Goal: Transaction & Acquisition: Purchase product/service

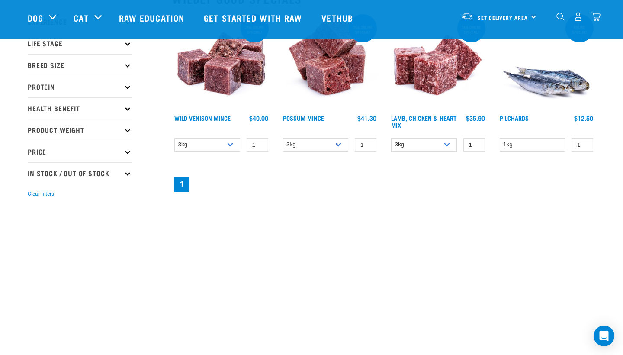
scroll to position [35, 0]
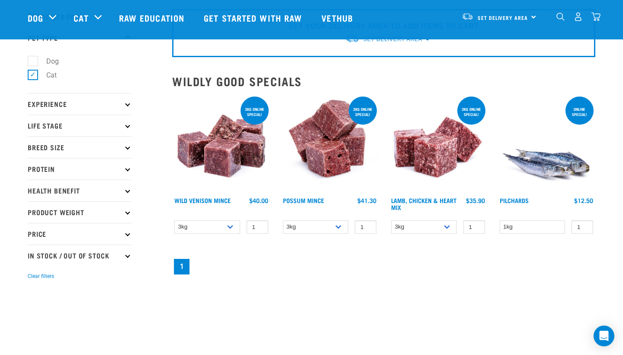
click at [71, 101] on p "Experience" at bounding box center [80, 104] width 104 height 22
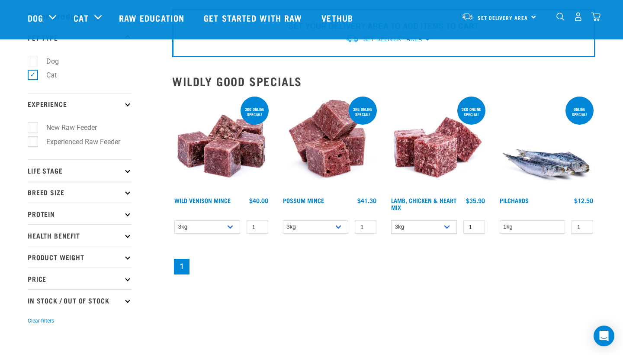
click at [71, 101] on p "Experience" at bounding box center [80, 104] width 104 height 22
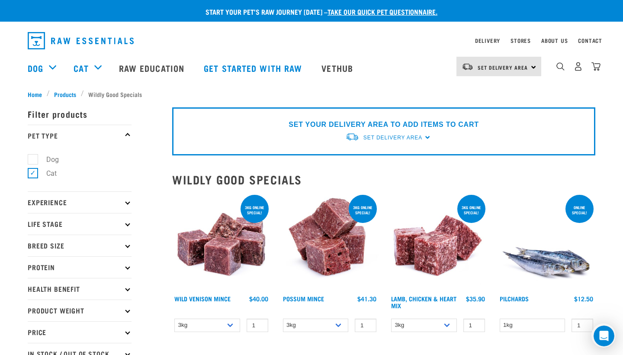
scroll to position [0, 0]
click at [354, 69] on link "Vethub" at bounding box center [338, 68] width 51 height 35
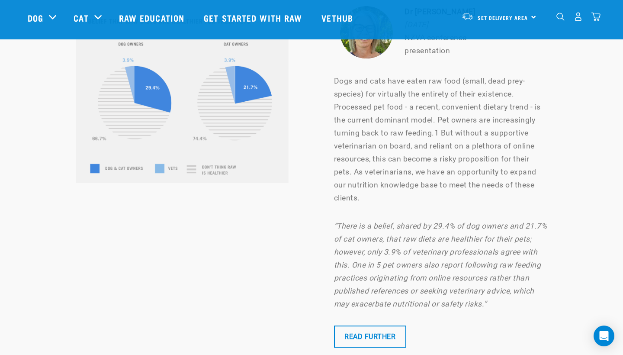
scroll to position [3678, 0]
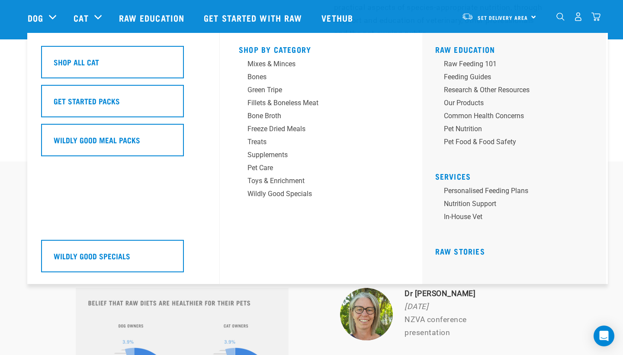
click at [97, 20] on div "Cat" at bounding box center [92, 17] width 36 height 35
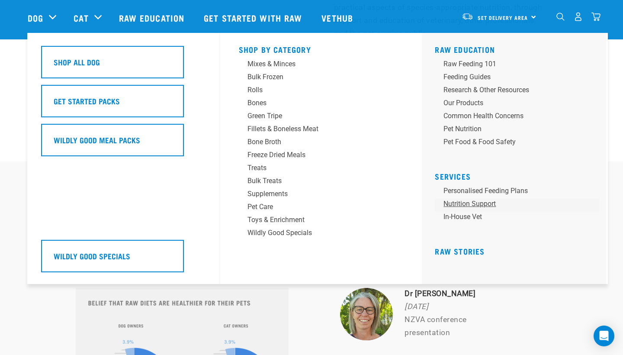
click at [467, 206] on link "Nutrition Support" at bounding box center [517, 205] width 164 height 13
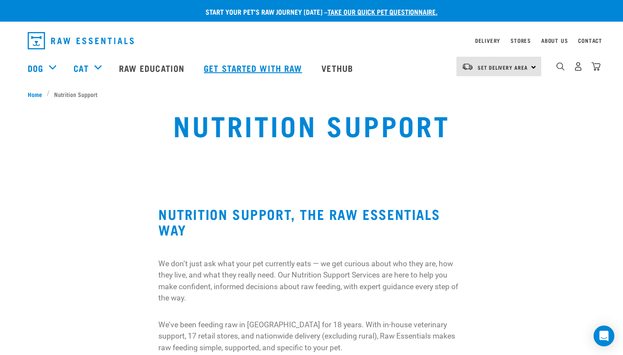
click at [257, 65] on link "Get started with Raw" at bounding box center [254, 68] width 118 height 35
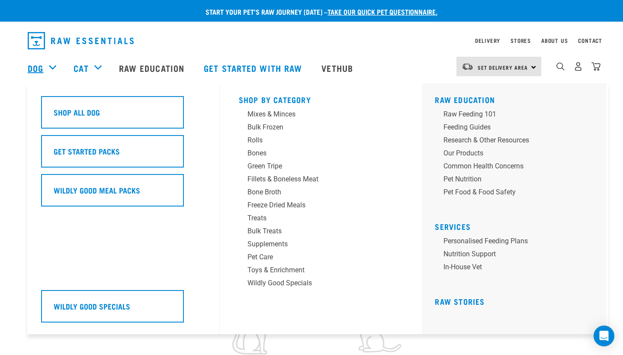
click at [39, 66] on link "Dog" at bounding box center [36, 67] width 16 height 13
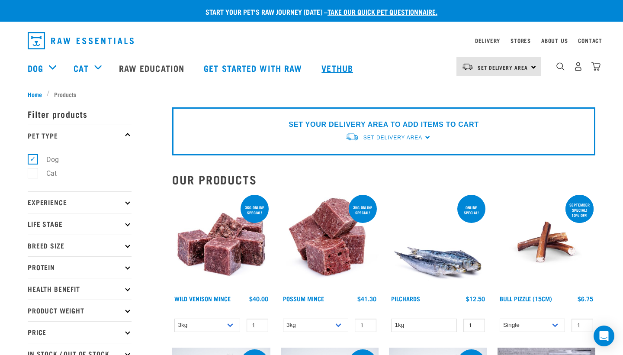
click at [338, 66] on link "Vethub" at bounding box center [338, 68] width 51 height 35
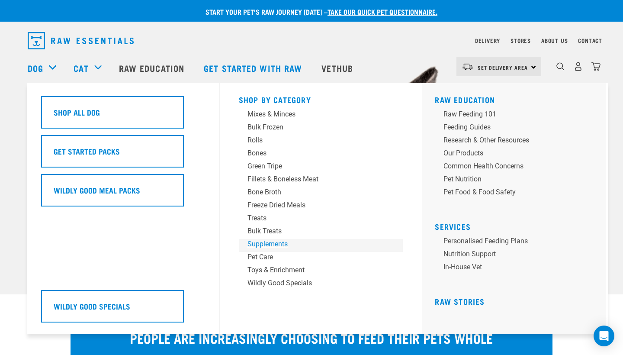
click at [261, 242] on div "Supplements" at bounding box center [315, 244] width 135 height 10
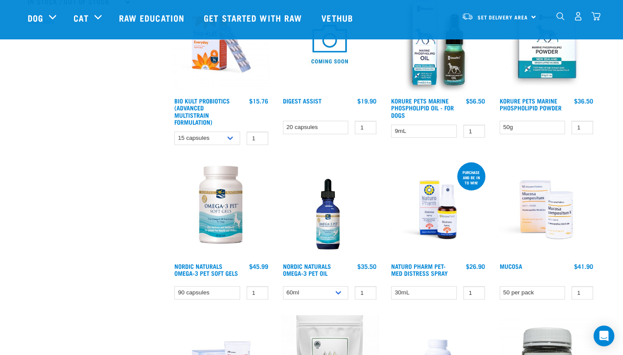
scroll to position [373, 0]
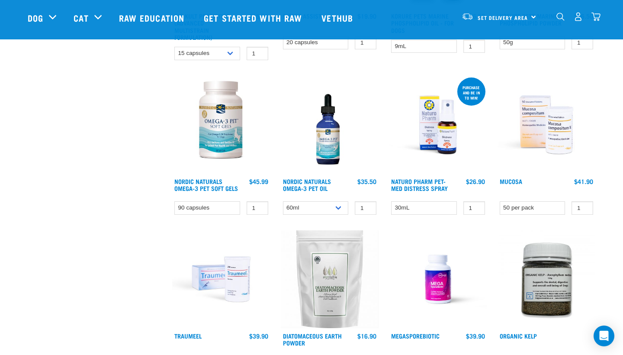
click at [540, 100] on img at bounding box center [547, 125] width 98 height 98
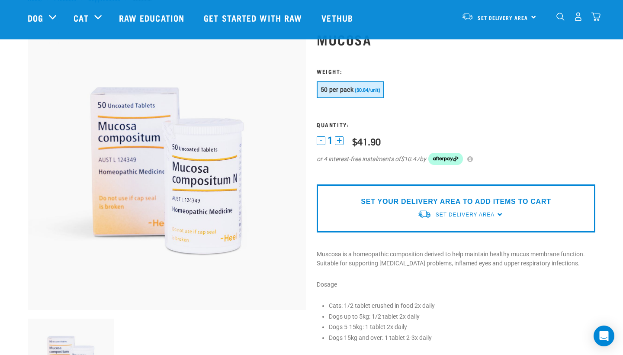
scroll to position [29, 0]
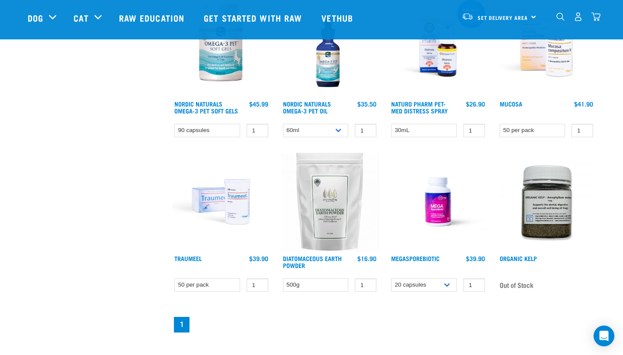
scroll to position [521, 0]
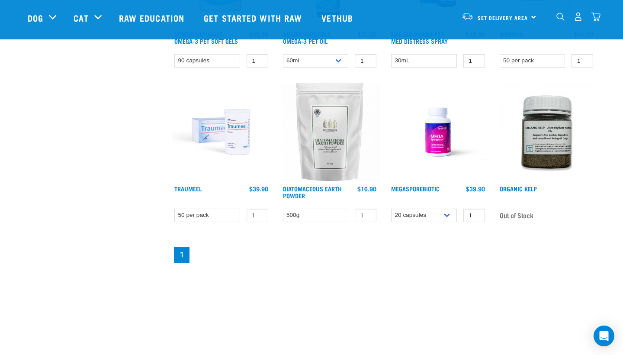
click at [451, 140] on img at bounding box center [438, 132] width 98 height 98
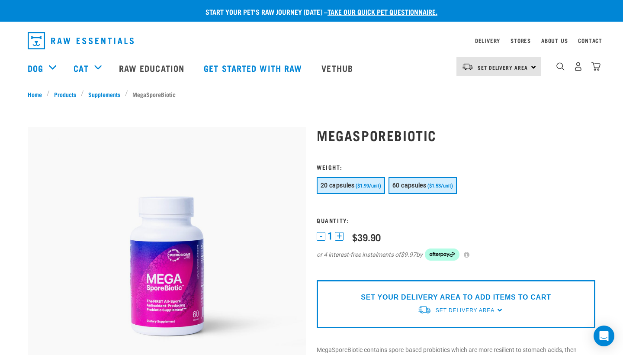
click at [415, 187] on span "60 capsules" at bounding box center [410, 185] width 34 height 7
click at [443, 222] on h3 "Quantity:" at bounding box center [456, 220] width 279 height 6
click at [163, 275] on img at bounding box center [167, 266] width 279 height 279
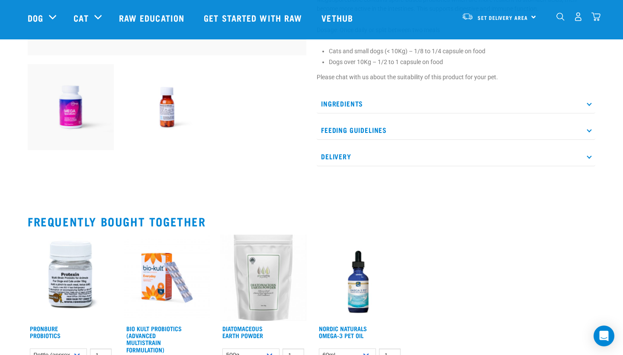
scroll to position [239, 0]
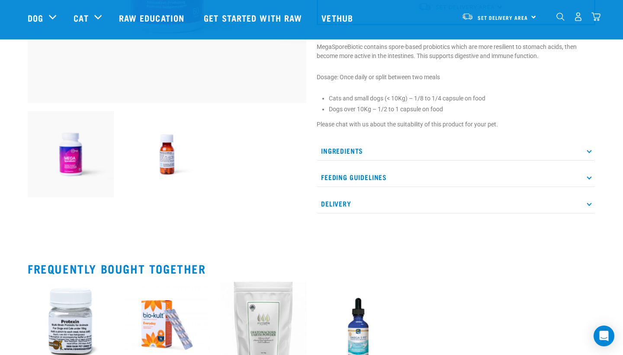
click at [367, 155] on p "Ingredients" at bounding box center [456, 150] width 279 height 19
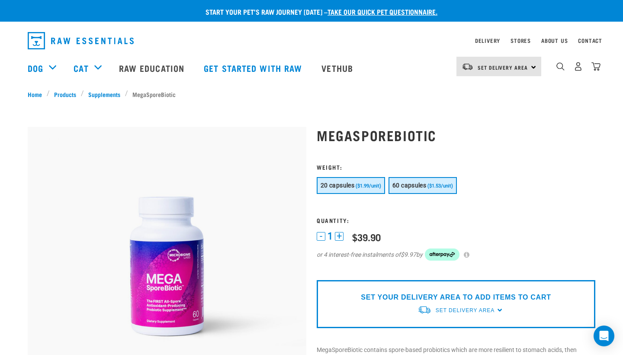
click at [421, 188] on span "60 capsules" at bounding box center [410, 185] width 34 height 7
click at [366, 238] on div "$91.90" at bounding box center [366, 237] width 29 height 11
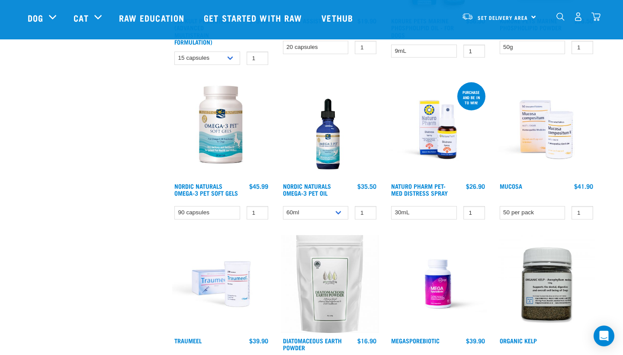
scroll to position [431, 0]
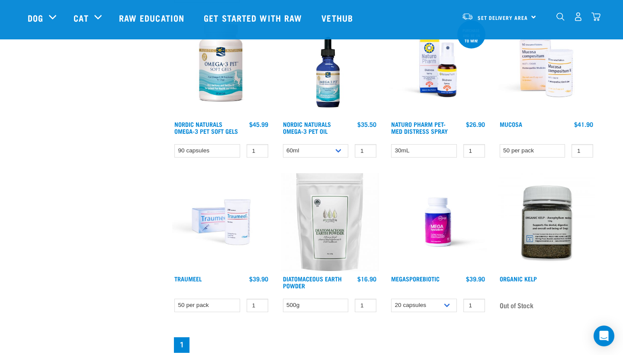
click at [449, 229] on img at bounding box center [438, 222] width 98 height 98
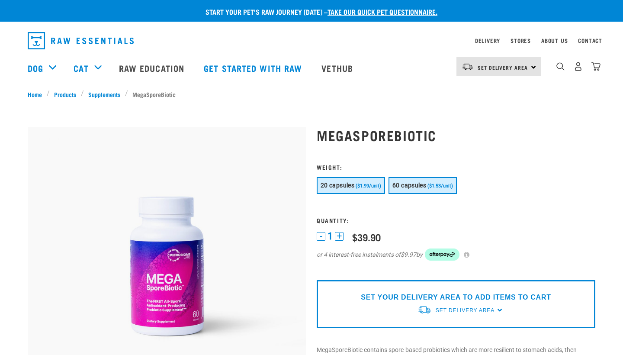
click at [418, 187] on span "60 capsules" at bounding box center [410, 185] width 34 height 7
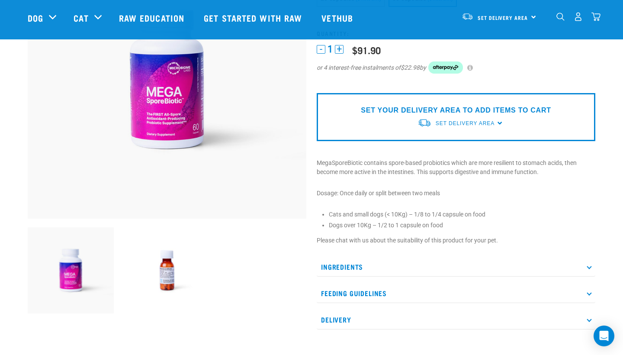
scroll to position [192, 0]
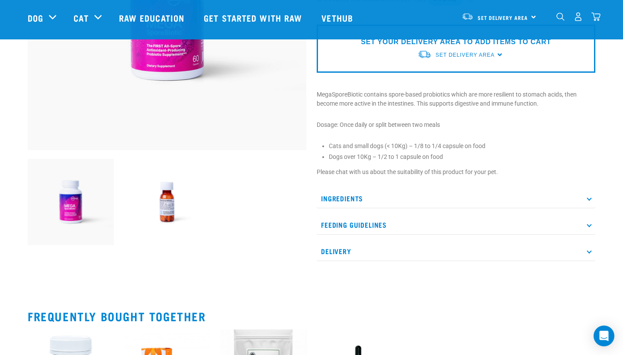
click at [163, 209] on img at bounding box center [167, 202] width 86 height 86
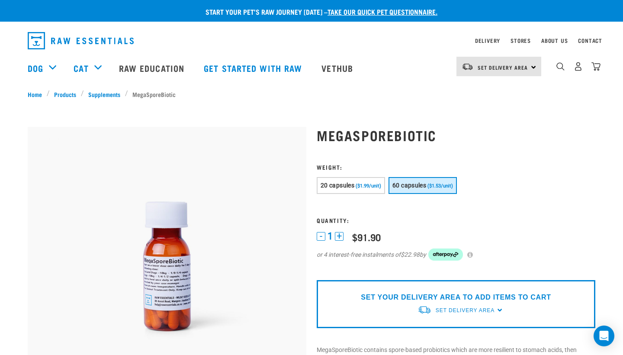
scroll to position [0, 0]
click at [176, 267] on img at bounding box center [167, 266] width 279 height 279
click at [410, 61] on div "Dog Shop All Dog Get Started Packs Wildly Good Meal Packs Shop By Category" at bounding box center [314, 68] width 573 height 35
